Goal: Find specific fact: Find specific fact

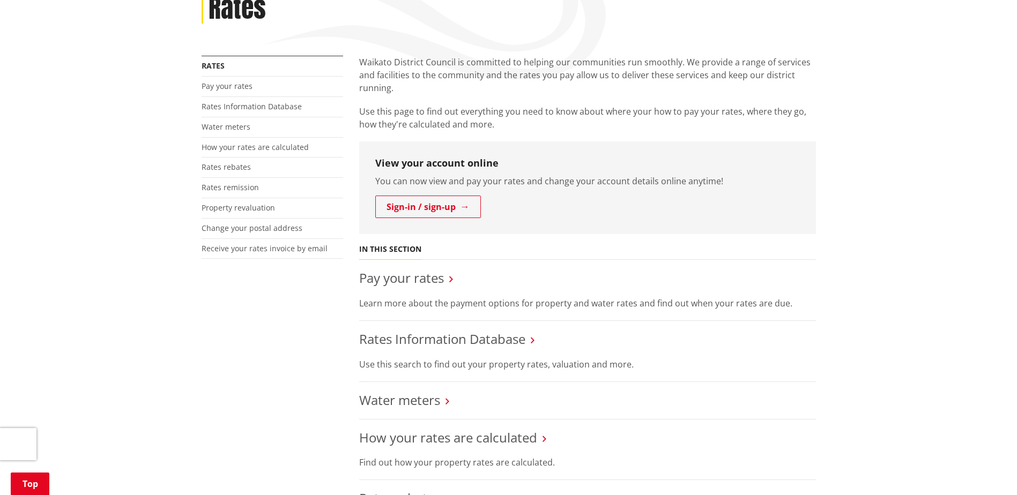
scroll to position [214, 0]
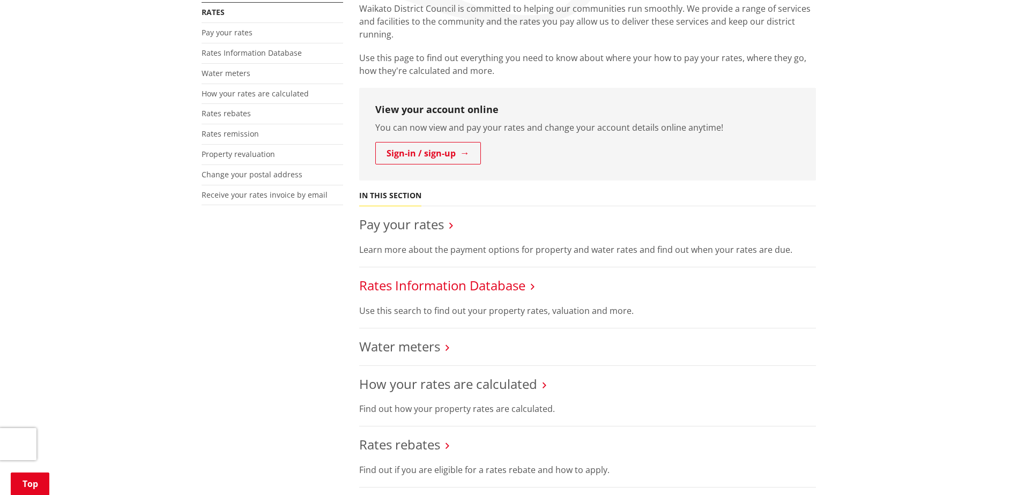
click at [493, 289] on link "Rates Information Database" at bounding box center [442, 286] width 166 height 18
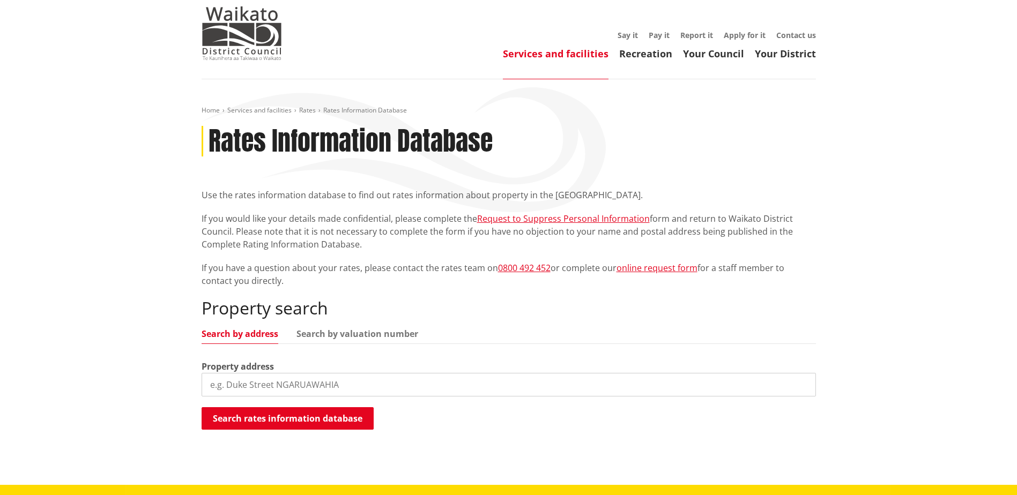
scroll to position [54, 0]
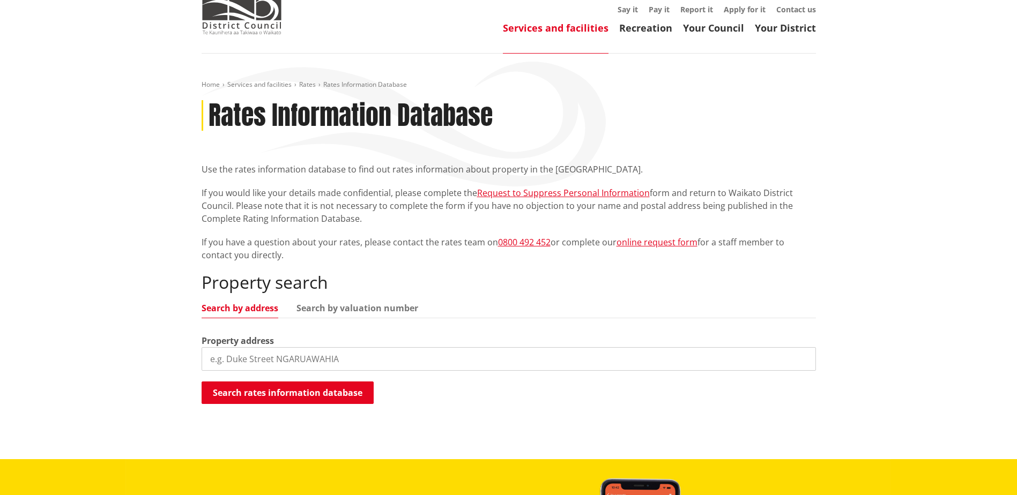
click at [364, 359] on input "search" at bounding box center [509, 359] width 615 height 24
type input "7 naho"
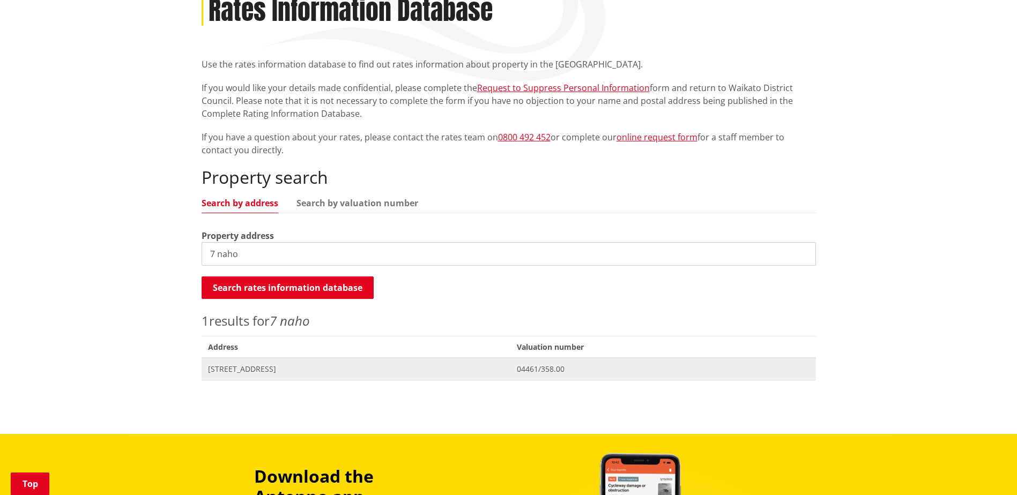
scroll to position [161, 0]
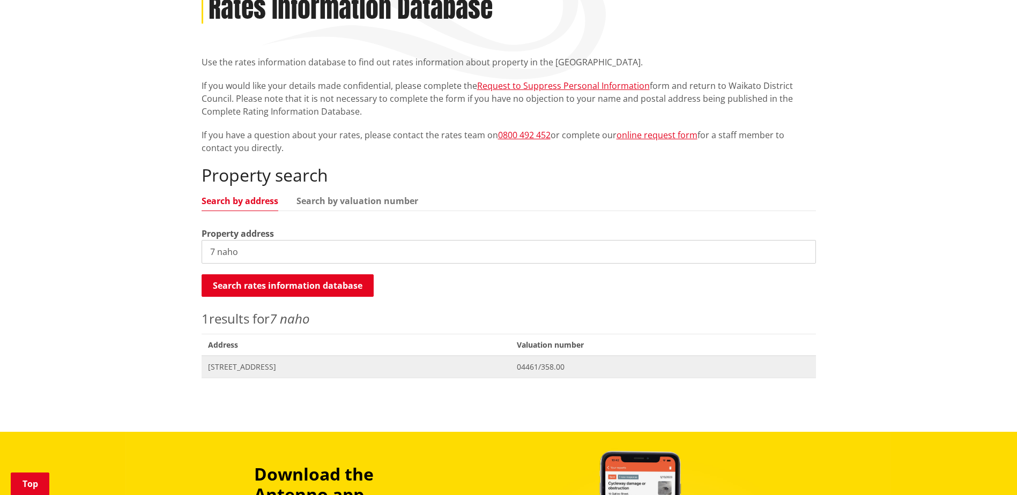
click at [277, 372] on span "7 Naho Place MEREMERE" at bounding box center [356, 367] width 297 height 11
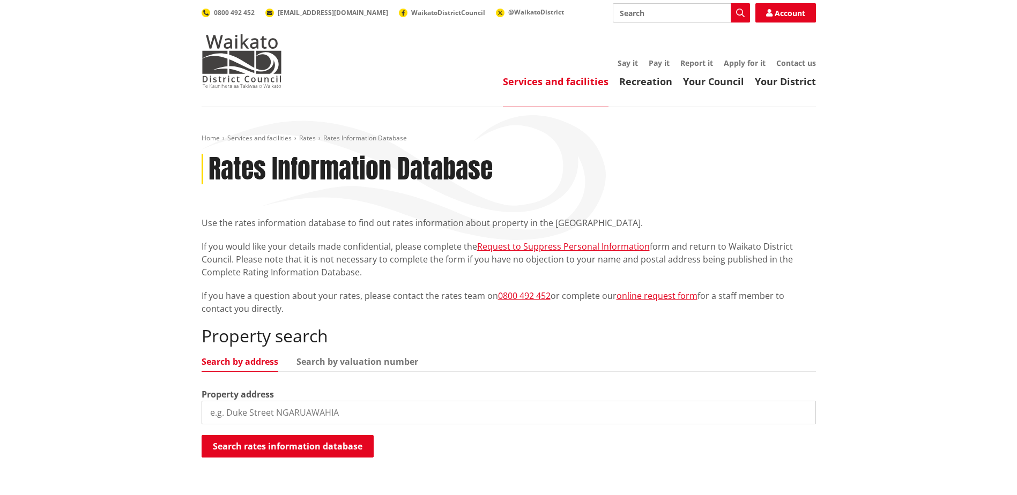
scroll to position [161, 0]
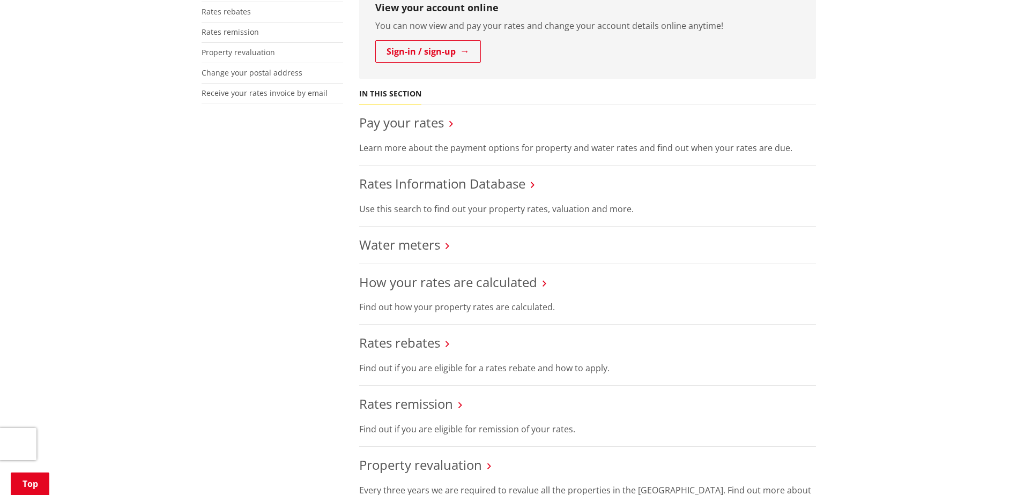
scroll to position [322, 0]
